Goal: Check status

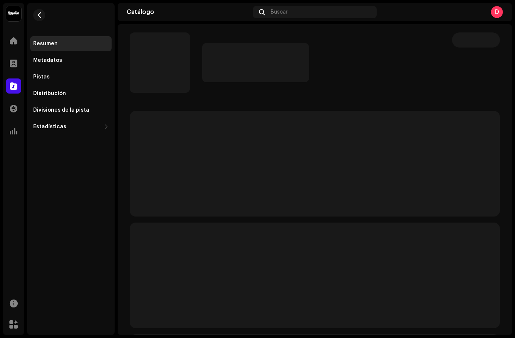
click at [85, 276] on div "Resumen Metadatos Pistas Distribución Divisiones de la pista Estadísticas Consu…" at bounding box center [70, 169] width 87 height 332
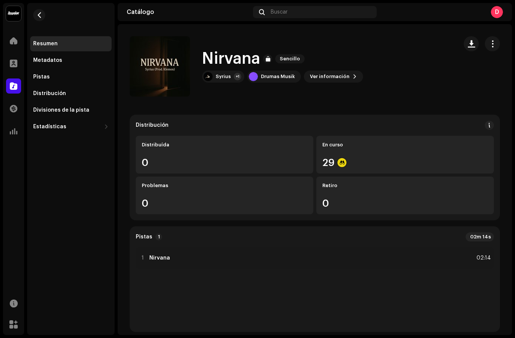
click at [398, 159] on div "29" at bounding box center [404, 163] width 165 height 10
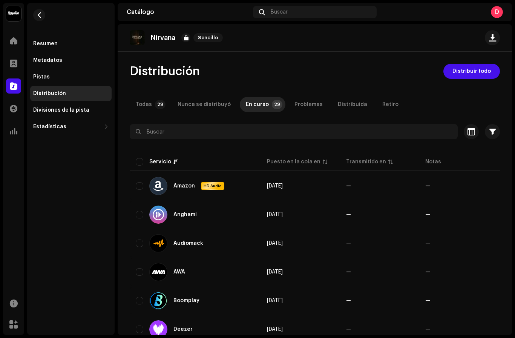
click at [15, 66] on span at bounding box center [14, 63] width 8 height 6
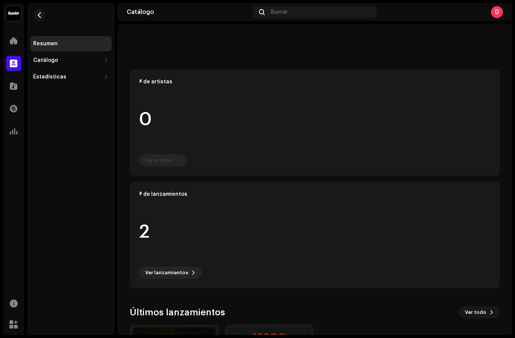
scroll to position [44, 0]
click at [15, 115] on div at bounding box center [13, 108] width 15 height 15
click at [15, 129] on span at bounding box center [14, 131] width 8 height 6
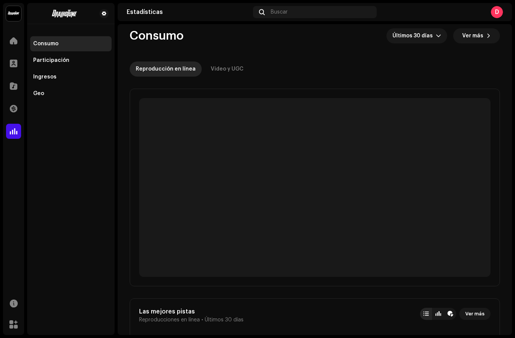
click at [14, 132] on span at bounding box center [14, 131] width 8 height 6
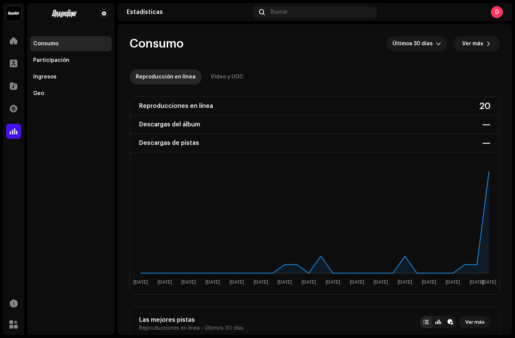
click at [491, 212] on rect at bounding box center [314, 227] width 363 height 121
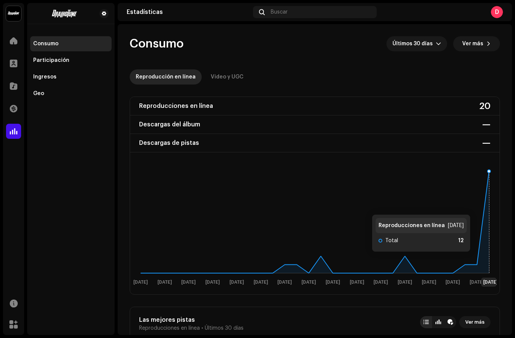
click at [484, 207] on icon at bounding box center [315, 222] width 348 height 102
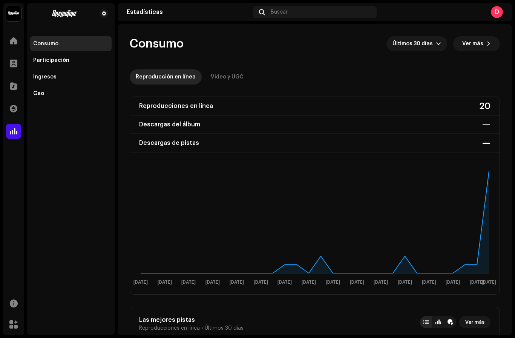
click at [410, 280] on text "[DATE]" at bounding box center [405, 282] width 14 height 5
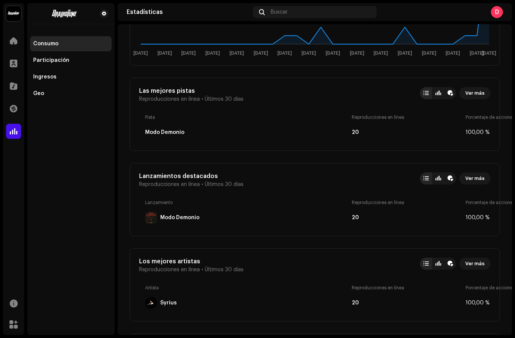
scroll to position [240, 0]
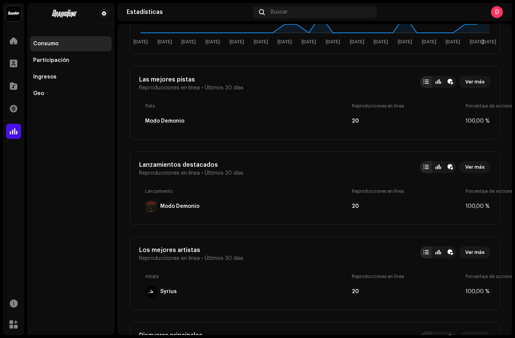
click at [336, 203] on div "Modo Demonio" at bounding box center [246, 206] width 203 height 12
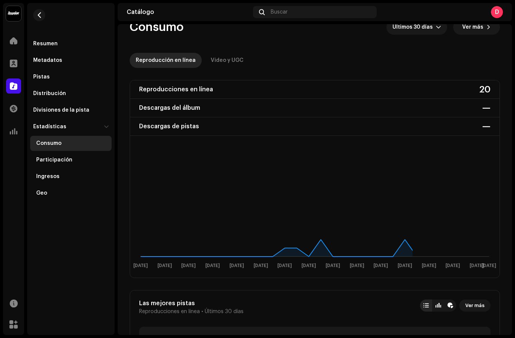
scroll to position [44, 0]
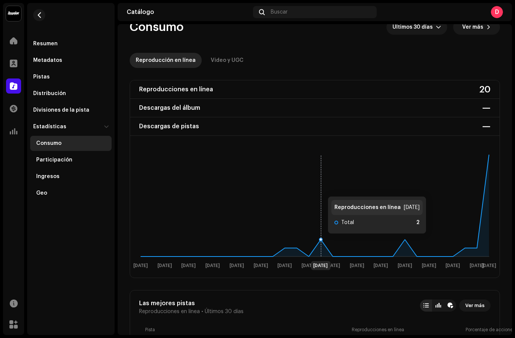
click at [320, 241] on icon at bounding box center [315, 205] width 348 height 102
click at [374, 260] on rect at bounding box center [314, 211] width 363 height 121
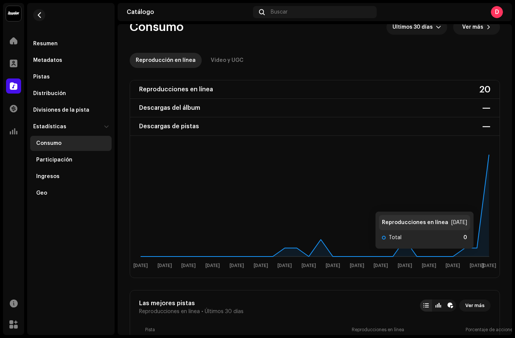
click at [368, 256] on icon at bounding box center [315, 205] width 348 height 102
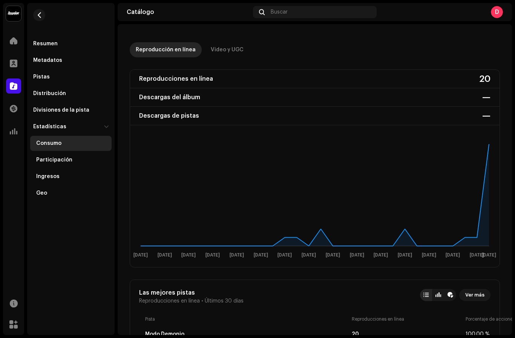
scroll to position [55, 0]
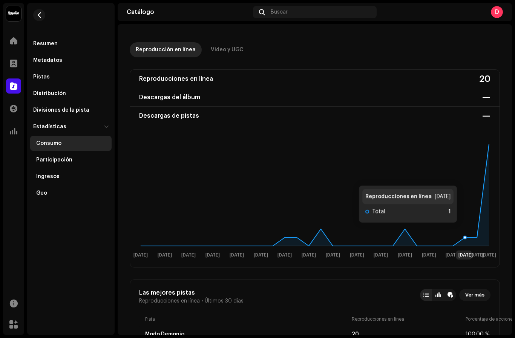
click at [471, 178] on rect at bounding box center [314, 200] width 363 height 121
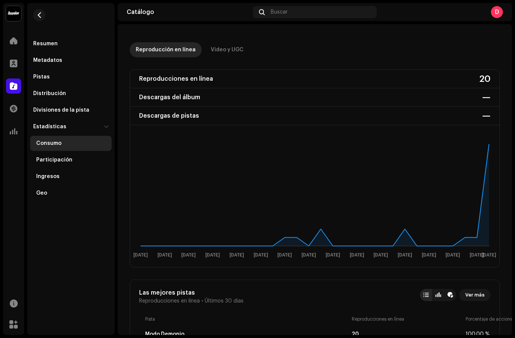
click at [451, 246] on rect at bounding box center [314, 200] width 363 height 121
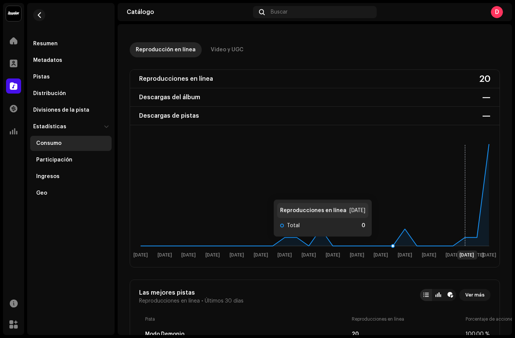
click at [391, 244] on rect at bounding box center [314, 200] width 363 height 121
click at [411, 248] on rect at bounding box center [314, 200] width 363 height 121
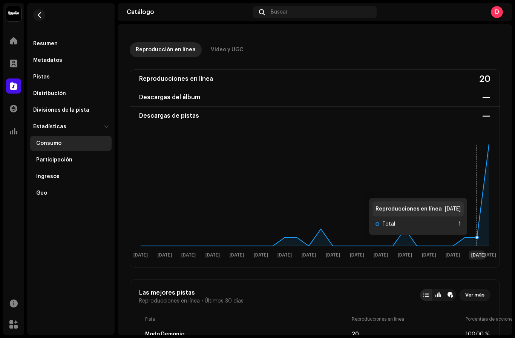
click at [481, 242] on icon at bounding box center [315, 195] width 348 height 102
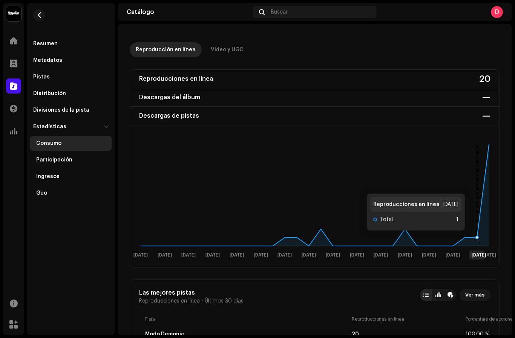
click at [479, 238] on icon at bounding box center [315, 195] width 348 height 102
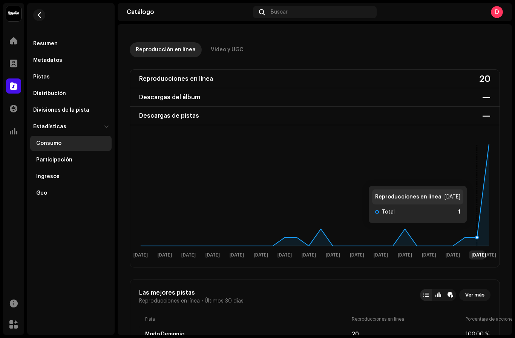
click at [487, 200] on icon at bounding box center [315, 195] width 348 height 102
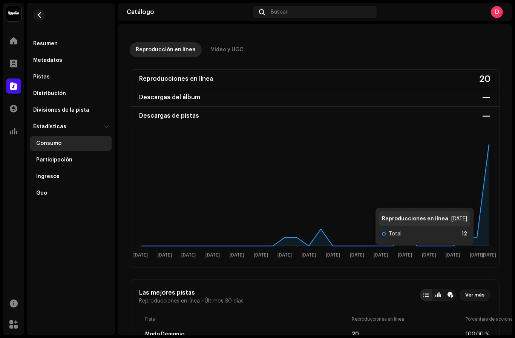
click at [392, 283] on div "Las mejores pistas Reproducciones en línea • Últimos 30 [PERSON_NAME] Ver más P…" at bounding box center [315, 315] width 370 height 73
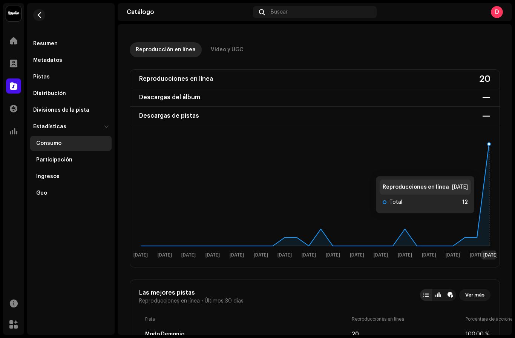
click at [488, 169] on icon at bounding box center [315, 195] width 348 height 102
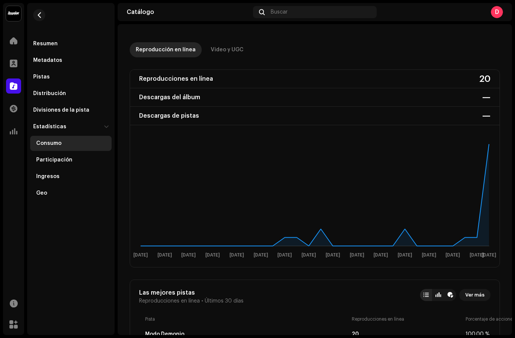
click at [423, 247] on rect at bounding box center [314, 200] width 363 height 121
